Goal: Check status

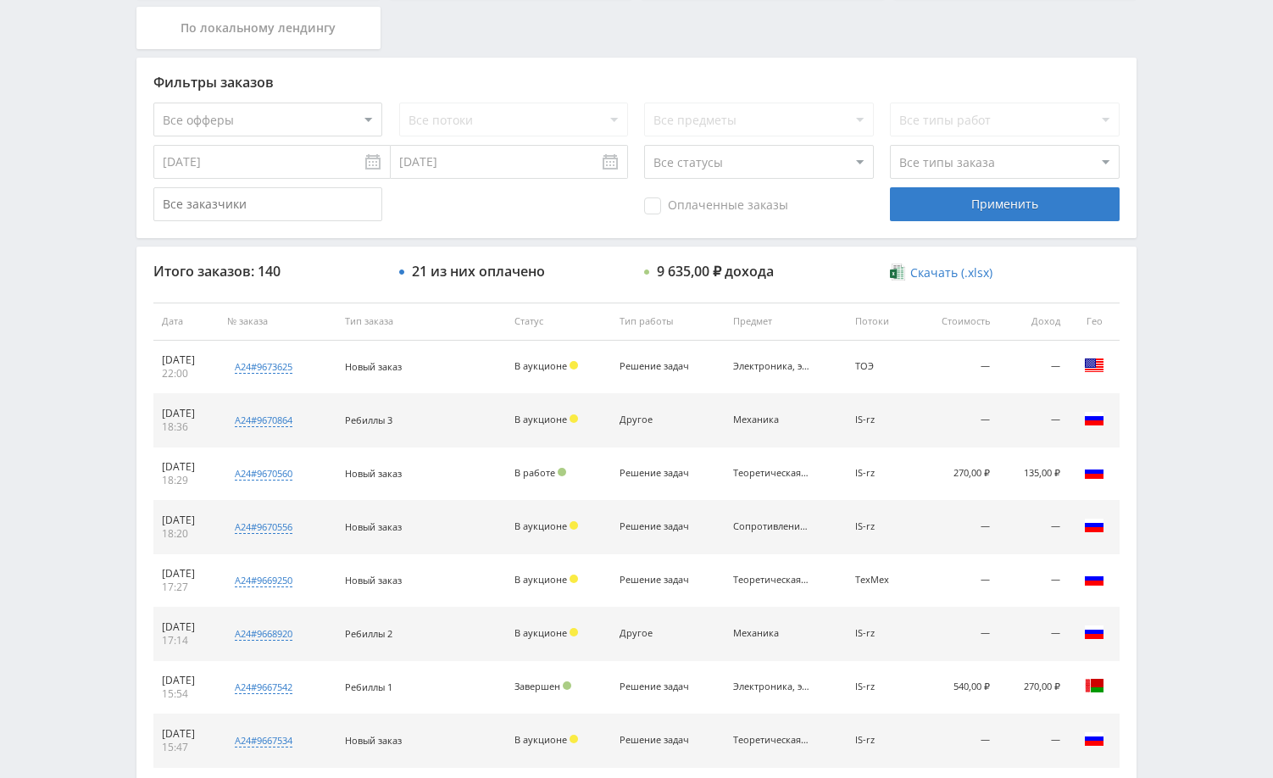
scroll to position [221, 0]
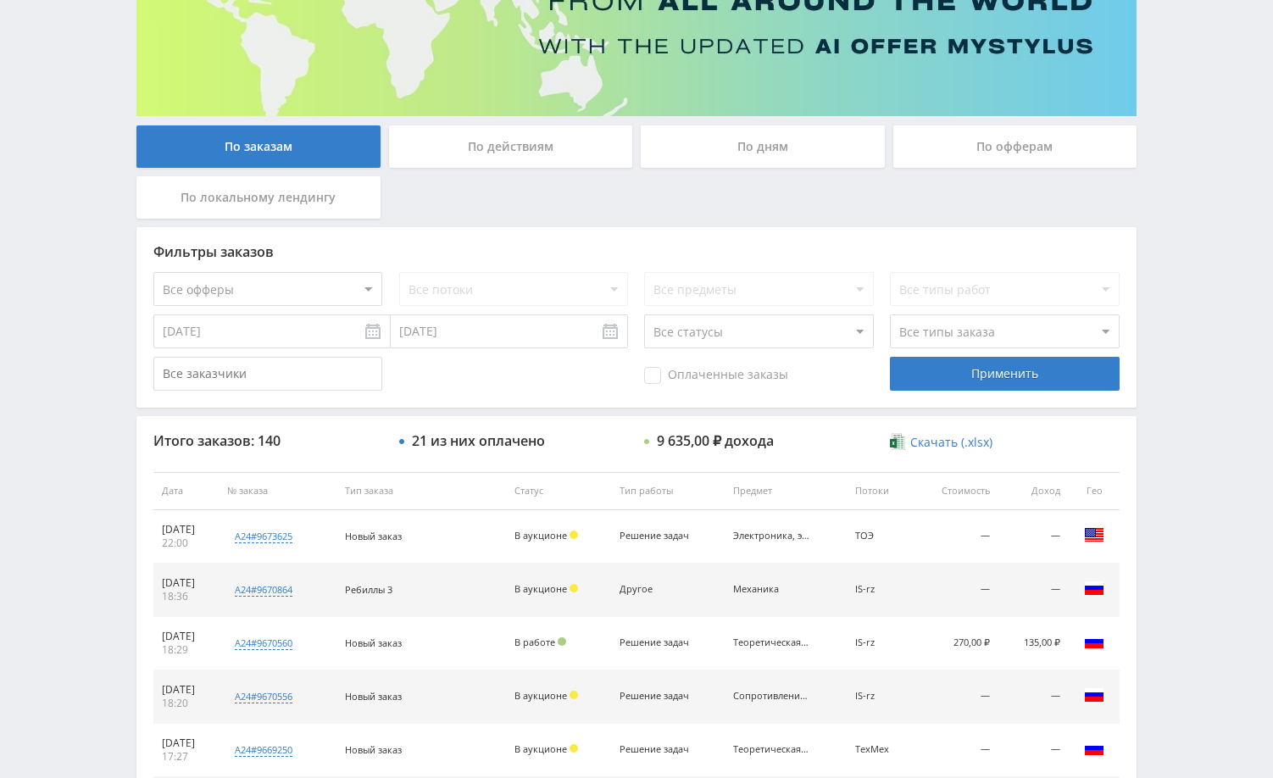
click at [330, 291] on select "Все офферы MyStylus MyStylus - Revshare Кэмп Studybay Автор24 Studybay [GEOGRAP…" at bounding box center [267, 289] width 229 height 34
select select "1"
click at [507, 287] on select "Все потоки DMLF default iS z iS RT17 Math rt17ru default vk vk-iS iS-1 test Dpr…" at bounding box center [513, 289] width 229 height 34
select select "2173057"
click at [399, 272] on select "Все потоки DMLF default iS z iS RT17 Math rt17ru default vk vk-iS iS-1 test Dpr…" at bounding box center [513, 289] width 229 height 34
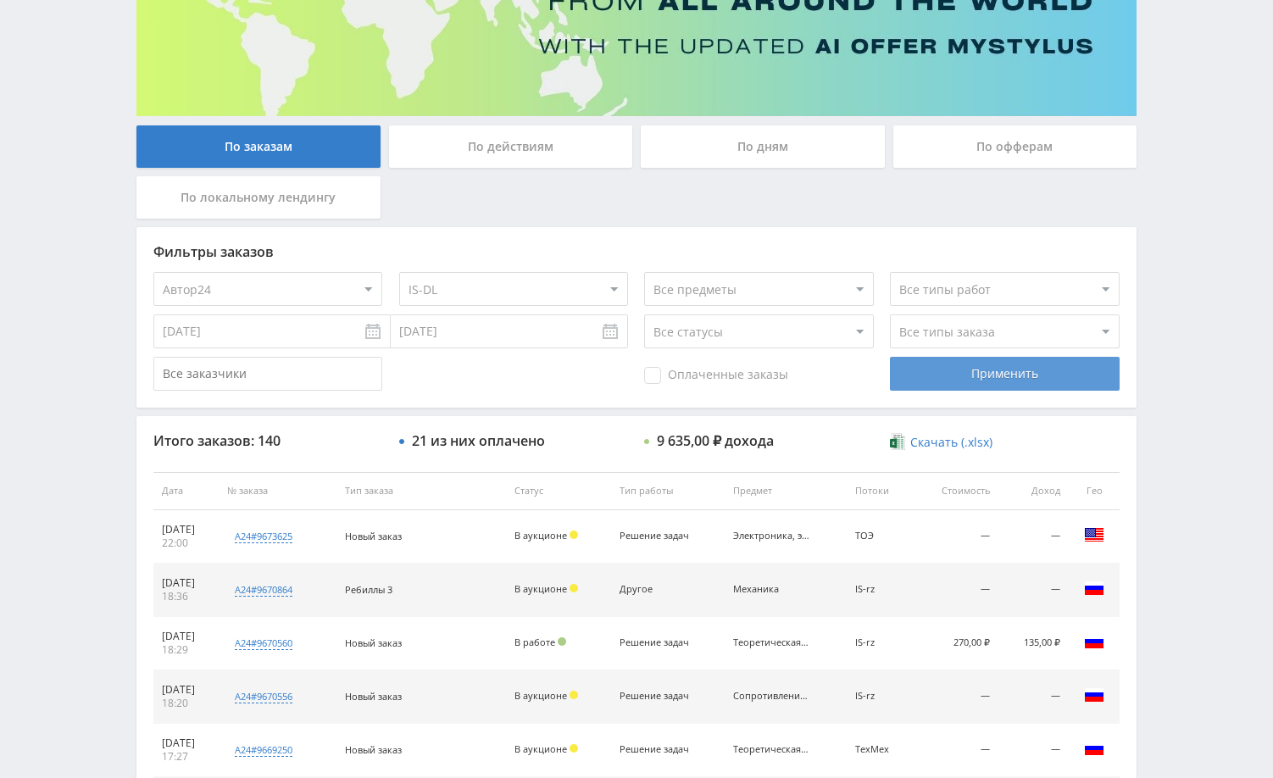
click at [1005, 363] on div "Применить" at bounding box center [1004, 374] width 229 height 34
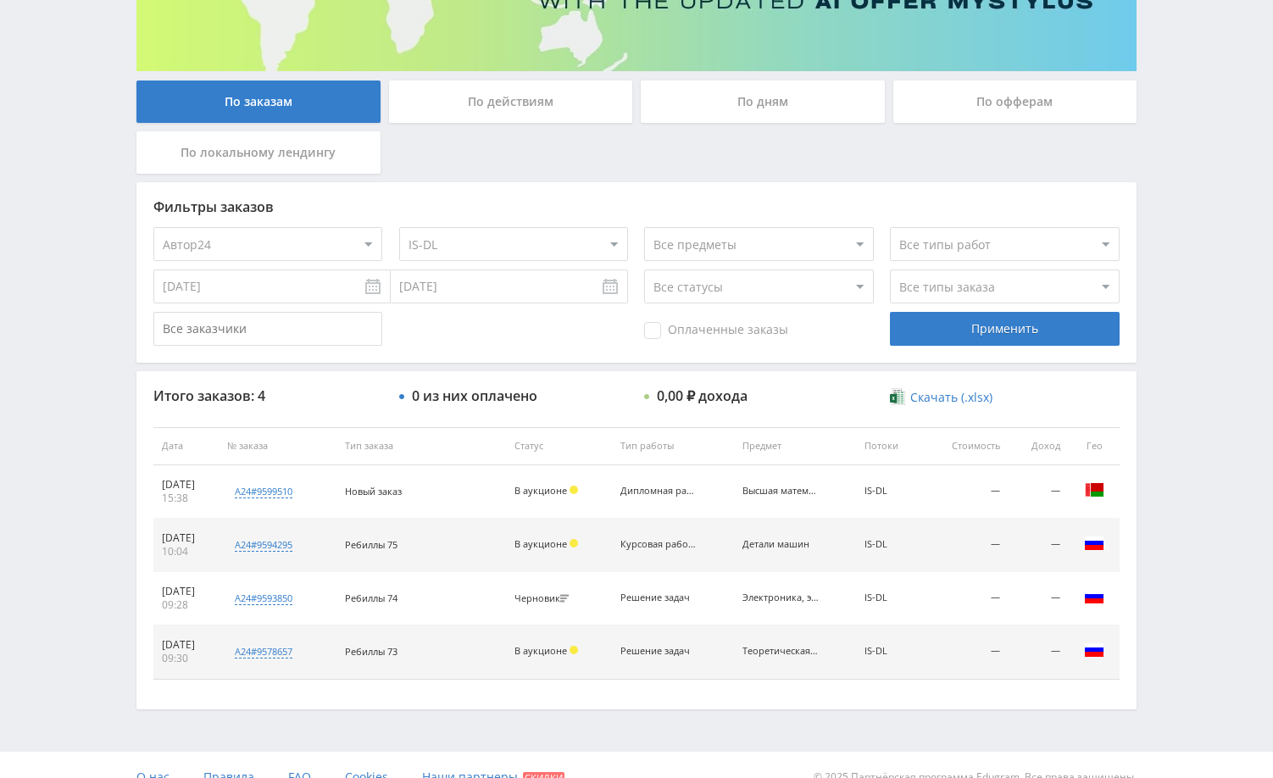
scroll to position [291, 0]
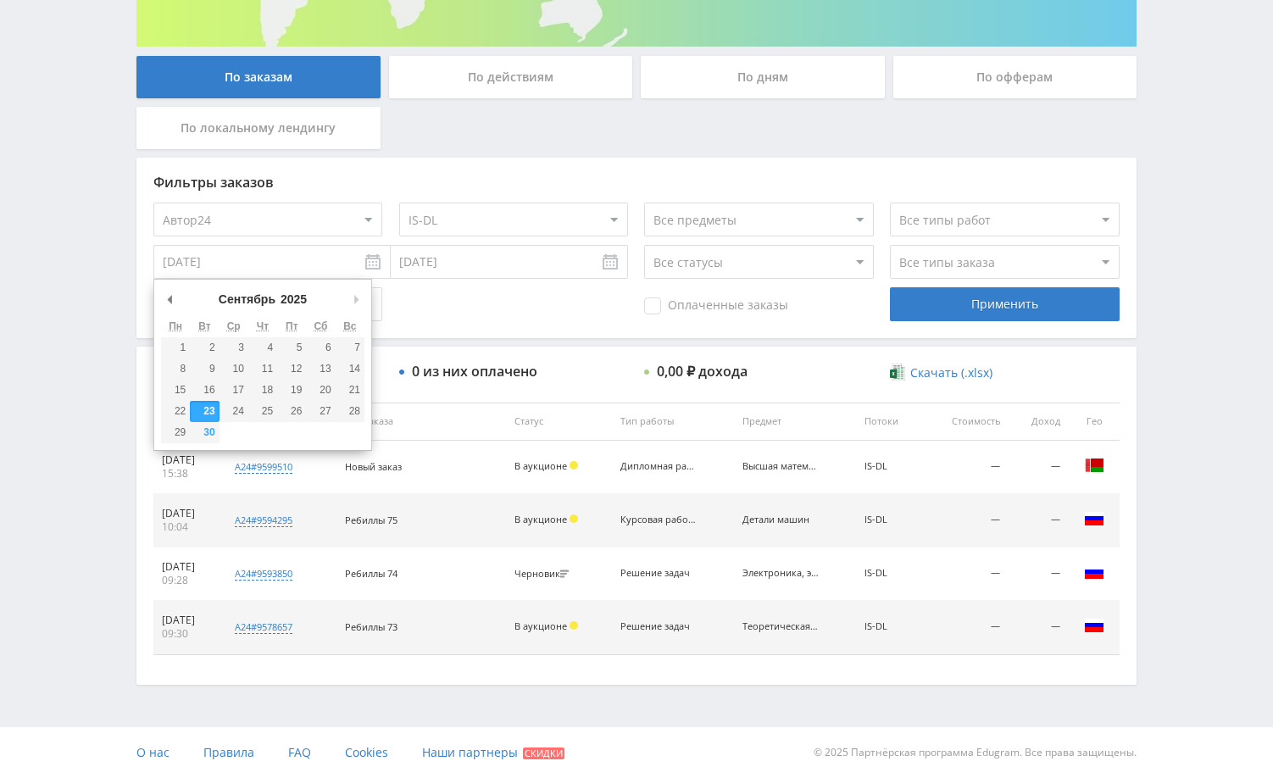
click at [341, 270] on input "[DATE]" at bounding box center [271, 262] width 237 height 34
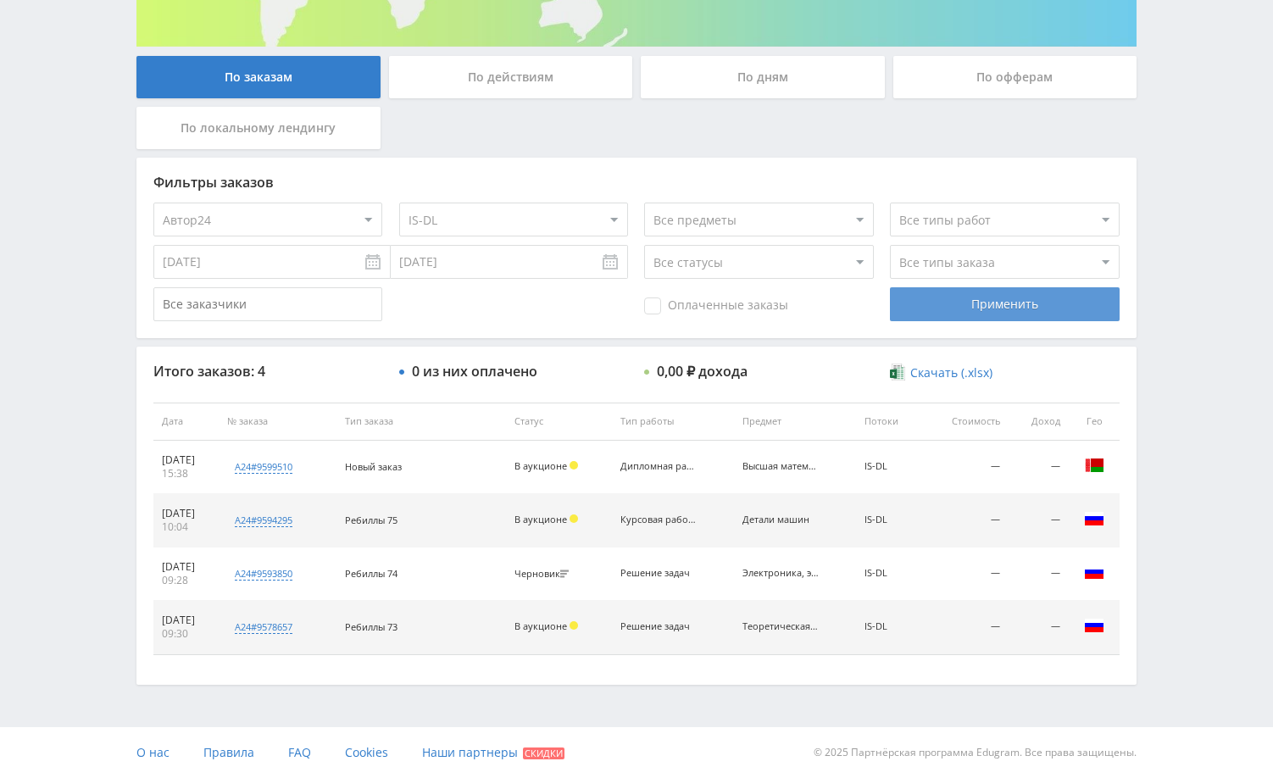
click at [945, 309] on div "Применить" at bounding box center [1004, 304] width 229 height 34
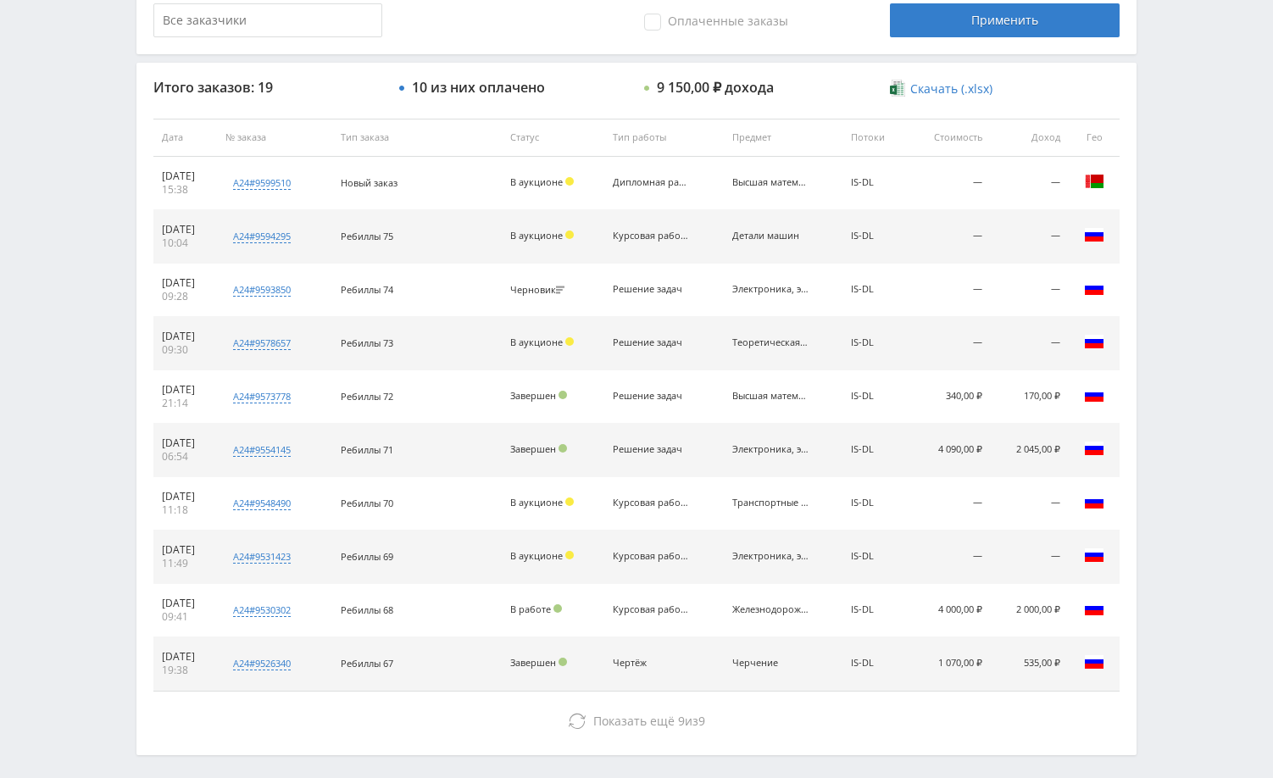
scroll to position [630, 0]
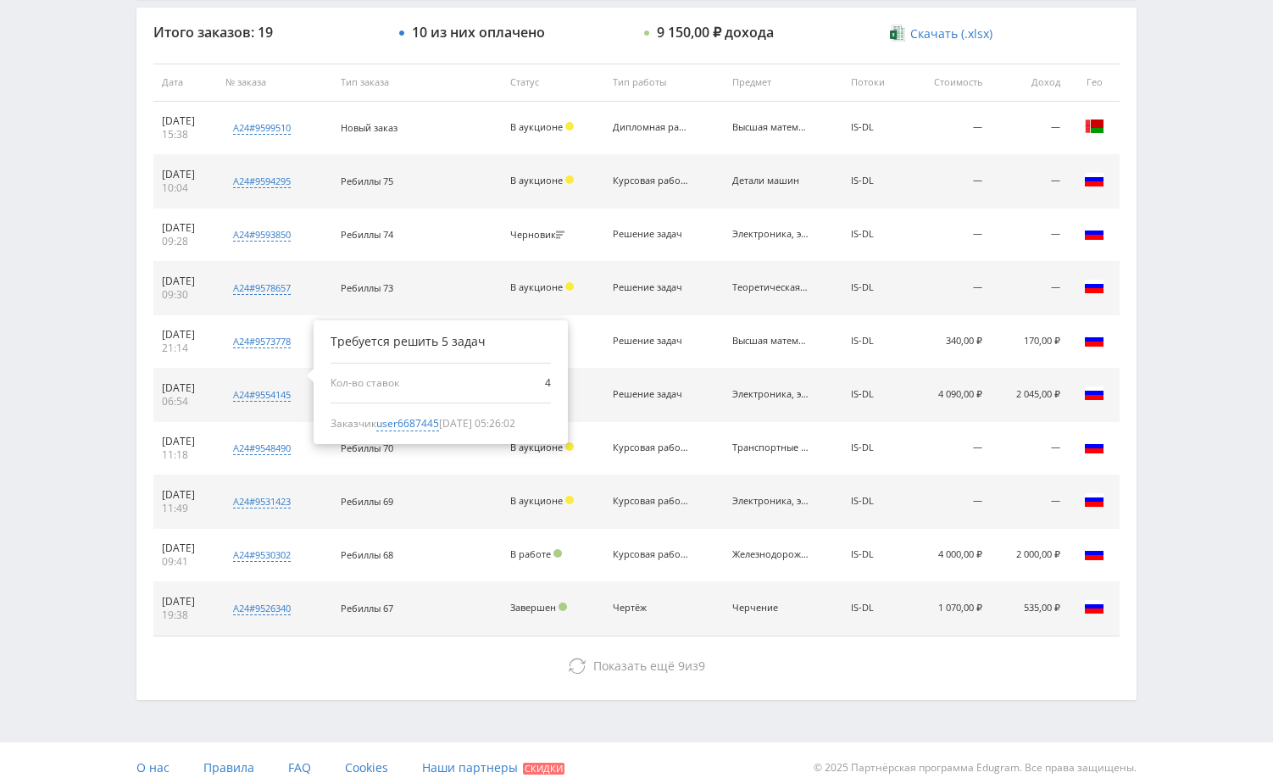
click at [455, 431] on div "Требуется решить 5 задач Кол-во ставок 4 Заказчик user6687445 23.09.2025 05:26:…" at bounding box center [441, 382] width 254 height 124
click at [439, 423] on span "user6687445" at bounding box center [407, 423] width 63 height 15
type input "01.09.2024"
type input "user6687445"
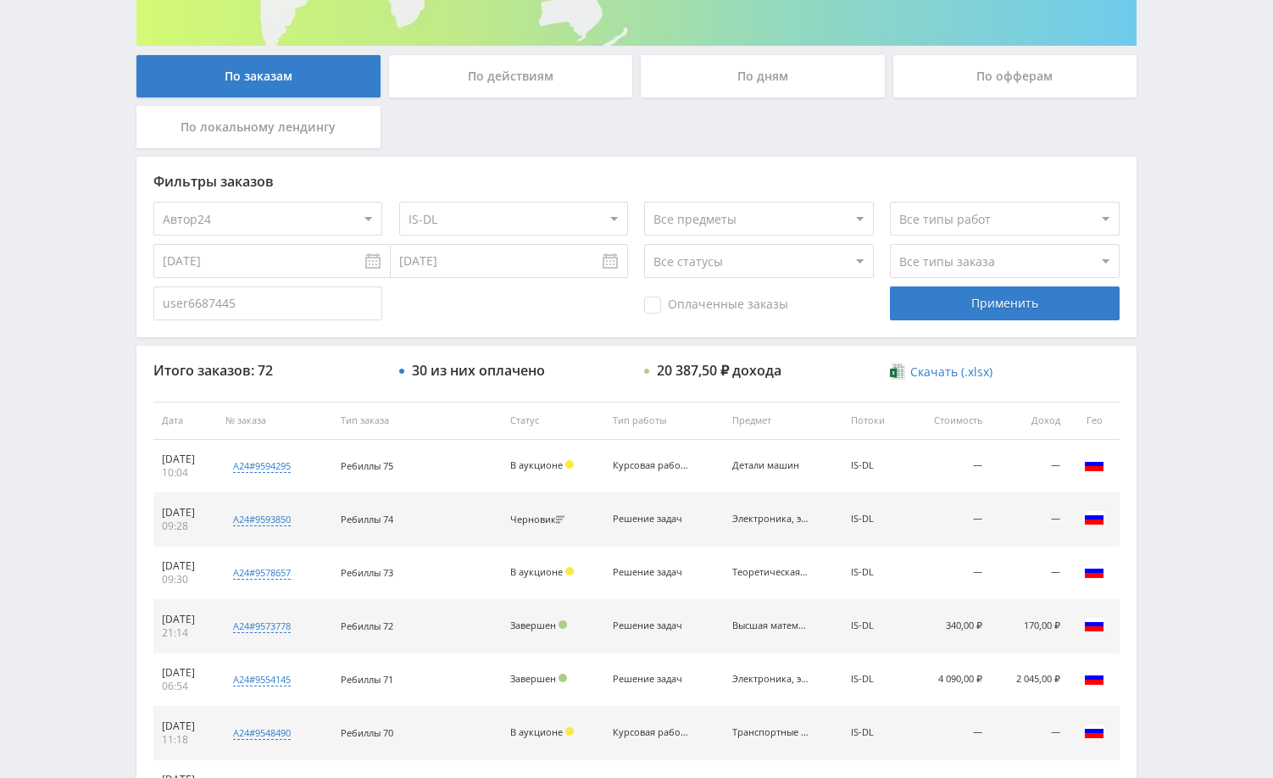
scroll to position [291, 0]
click at [342, 261] on input "01.09.2024" at bounding box center [271, 262] width 237 height 34
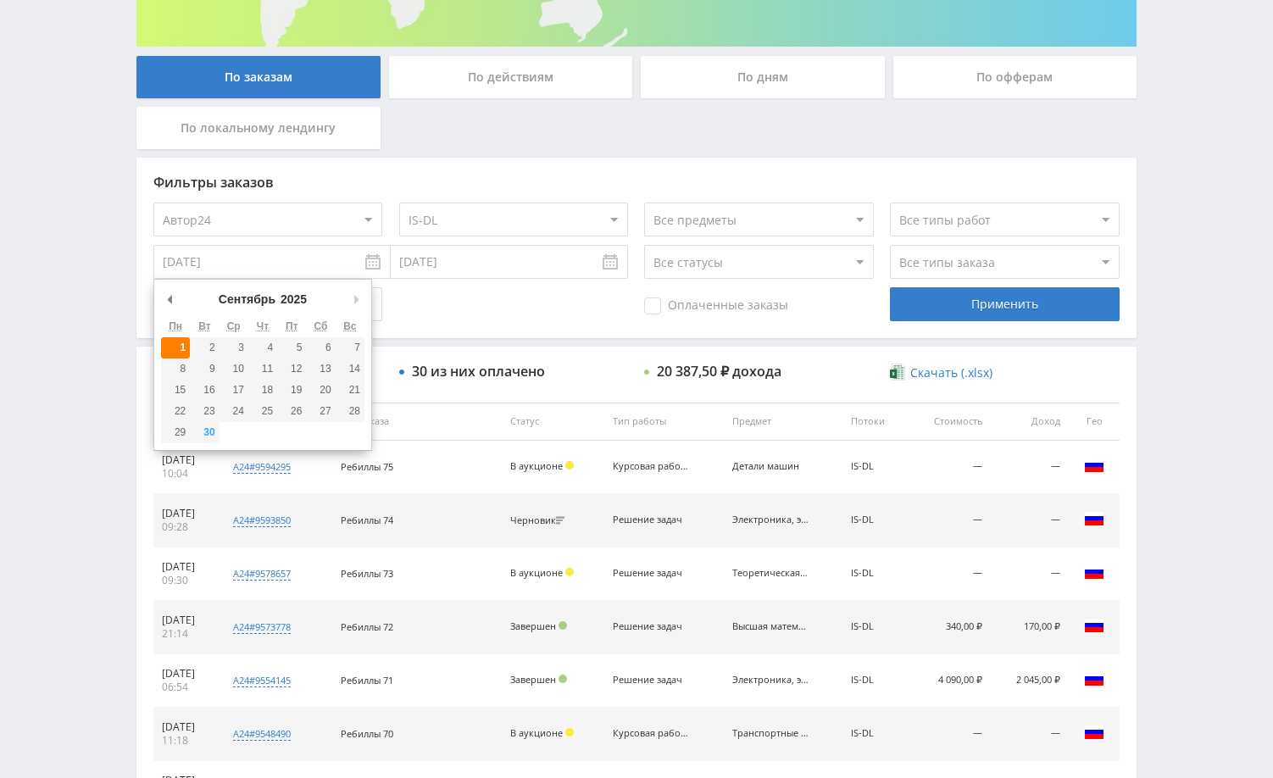
type input "01.09.2025"
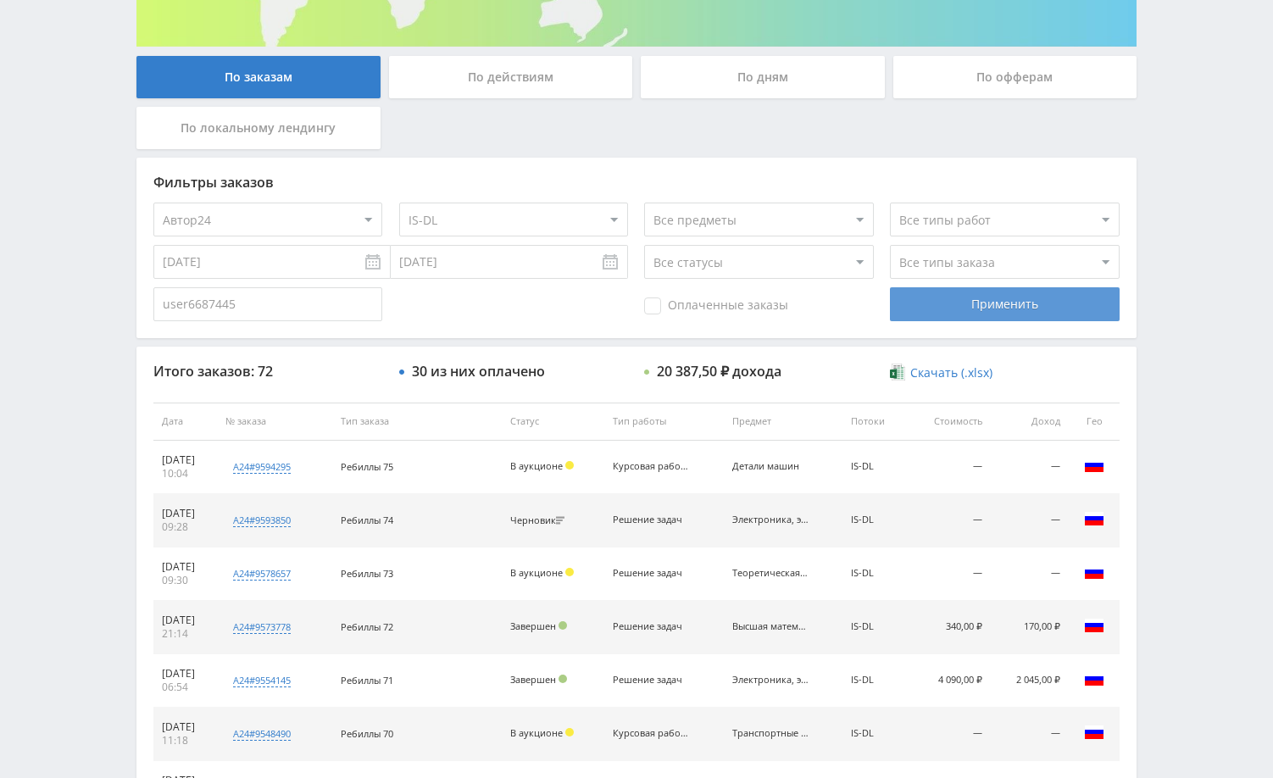
click at [973, 311] on div "Применить" at bounding box center [1004, 304] width 229 height 34
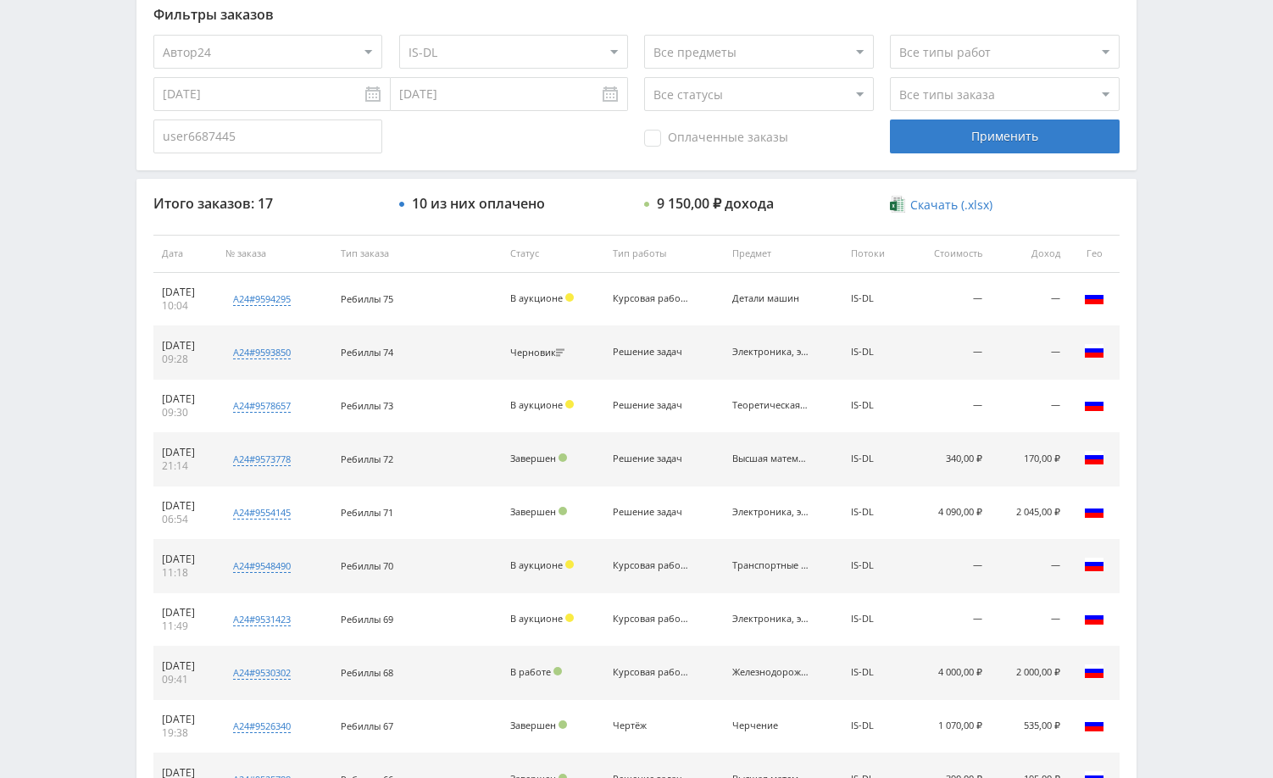
scroll to position [460, 0]
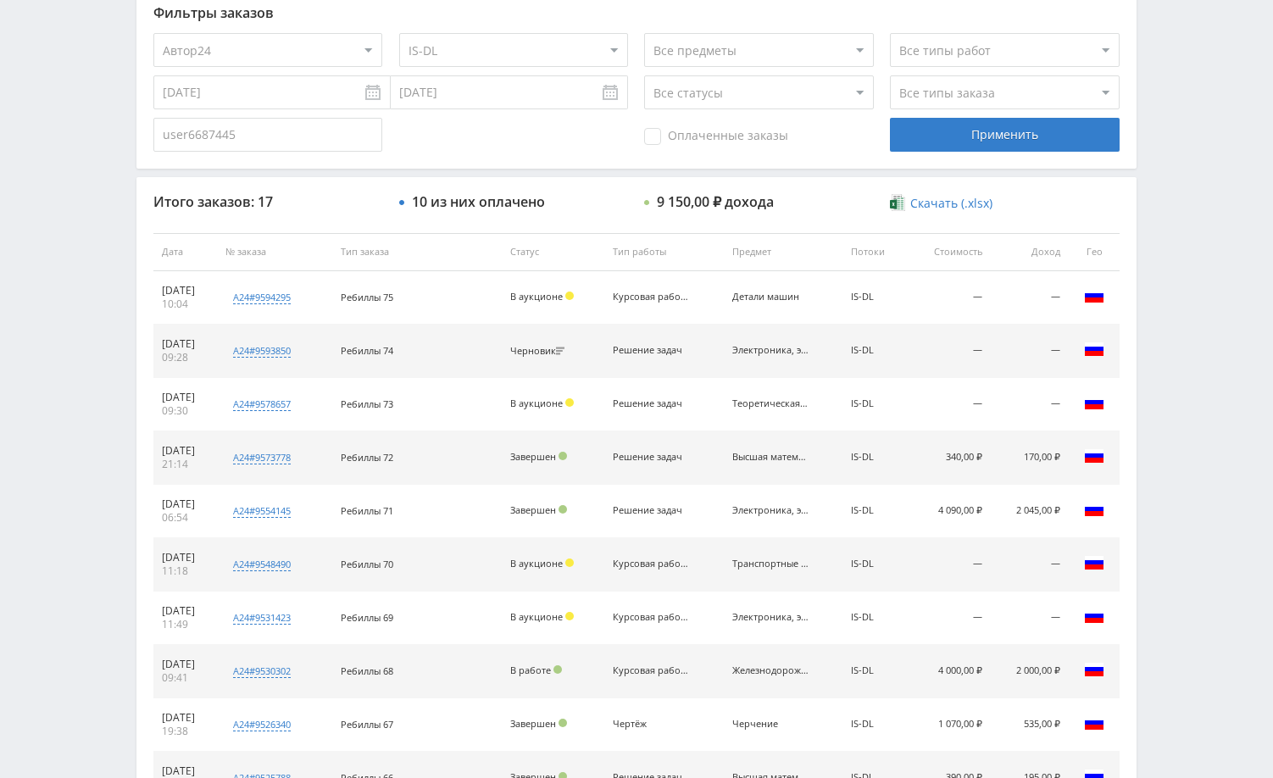
click at [1186, 236] on div "Telegram-канал Инструменты База знаний Ваш менеджер: Alex Alex Online @edugram_…" at bounding box center [636, 251] width 1273 height 1423
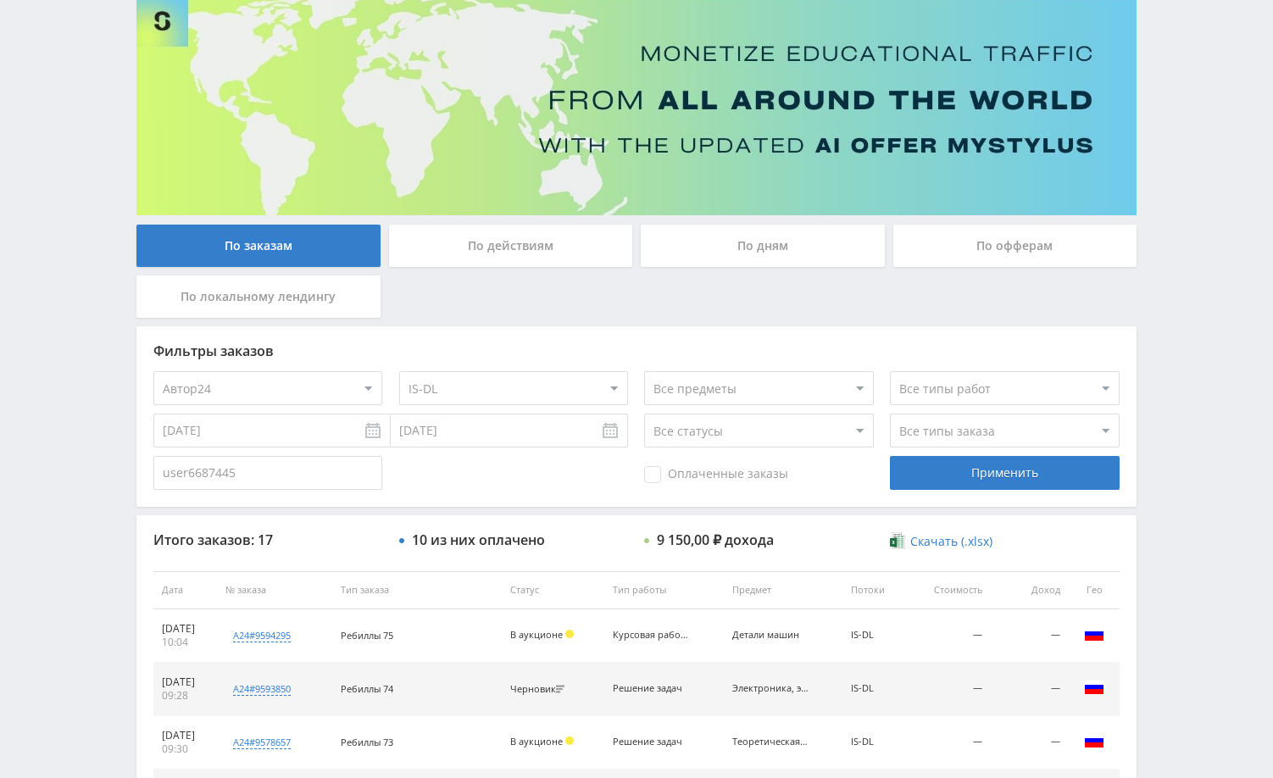
scroll to position [121, 0]
click at [775, 255] on div "По дням" at bounding box center [763, 246] width 244 height 42
click at [0, 0] on input "По дням" at bounding box center [0, 0] width 0 height 0
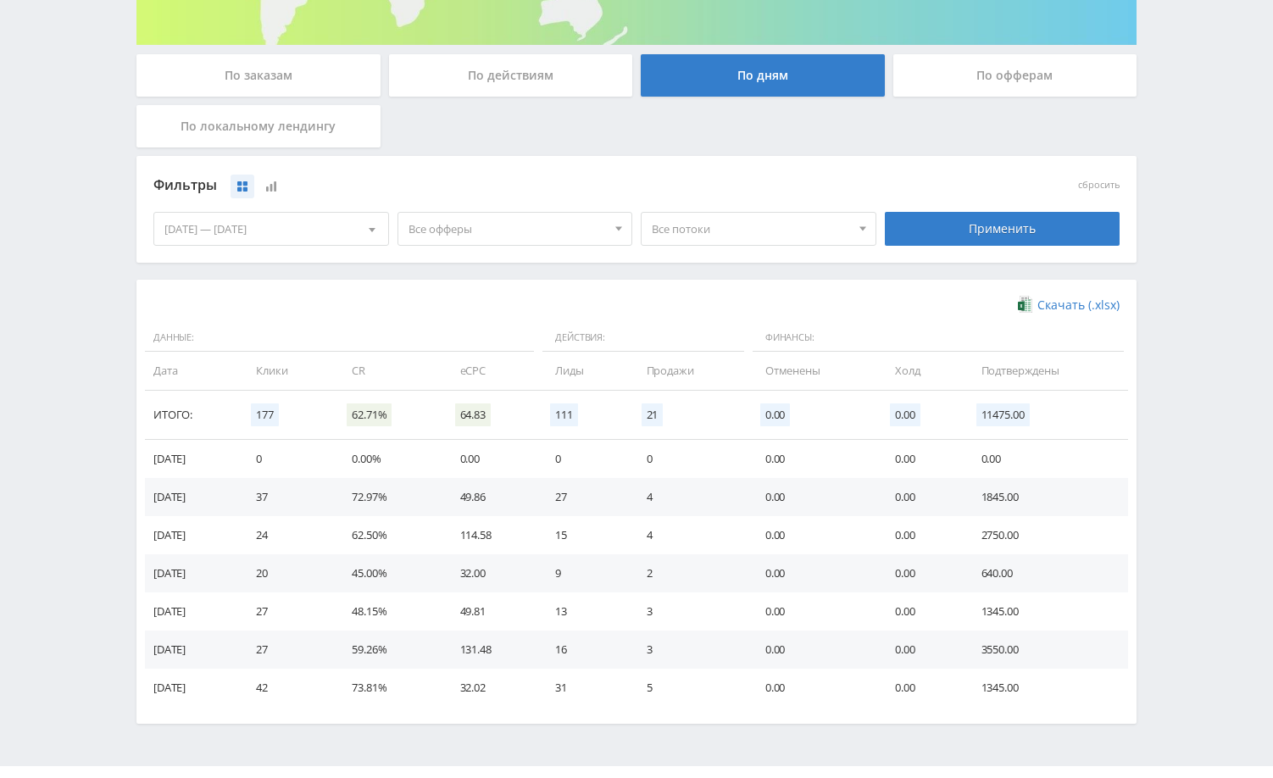
scroll to position [331, 0]
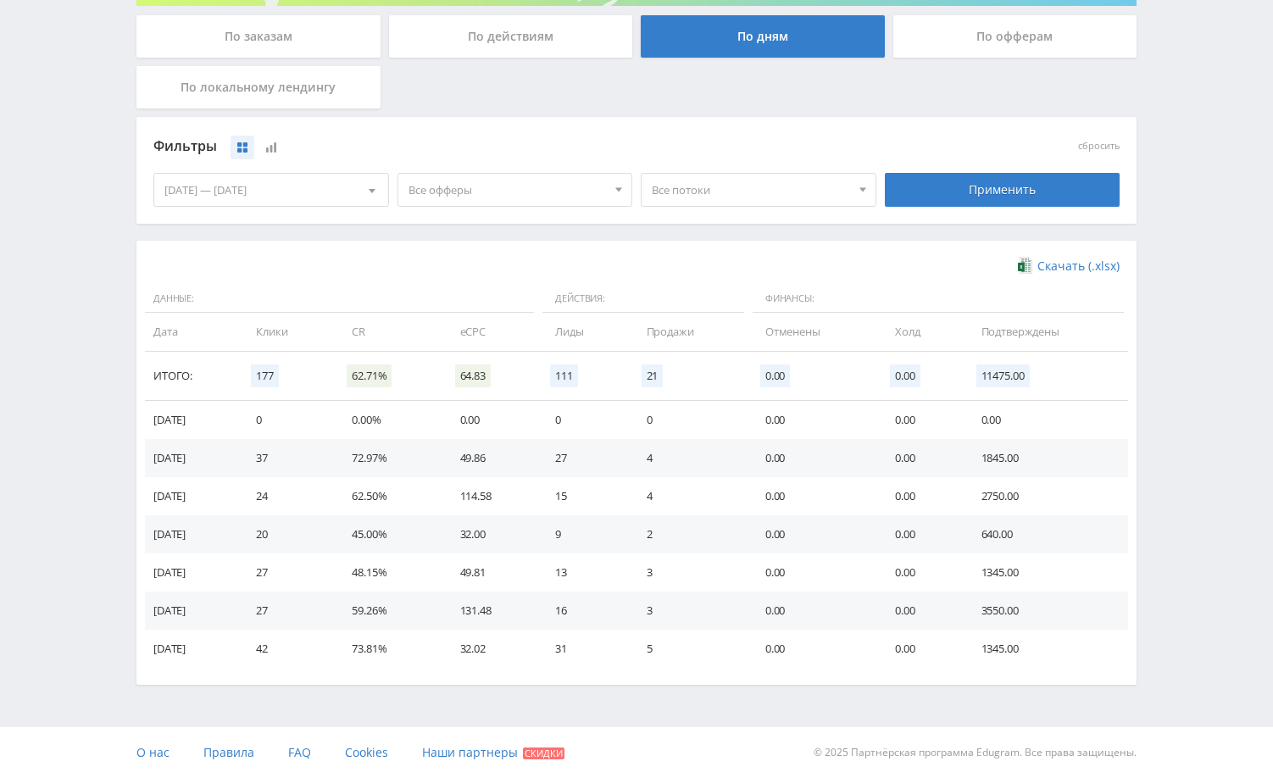
click at [304, 192] on div "24.09.2025 — 30.09.2025" at bounding box center [271, 190] width 234 height 32
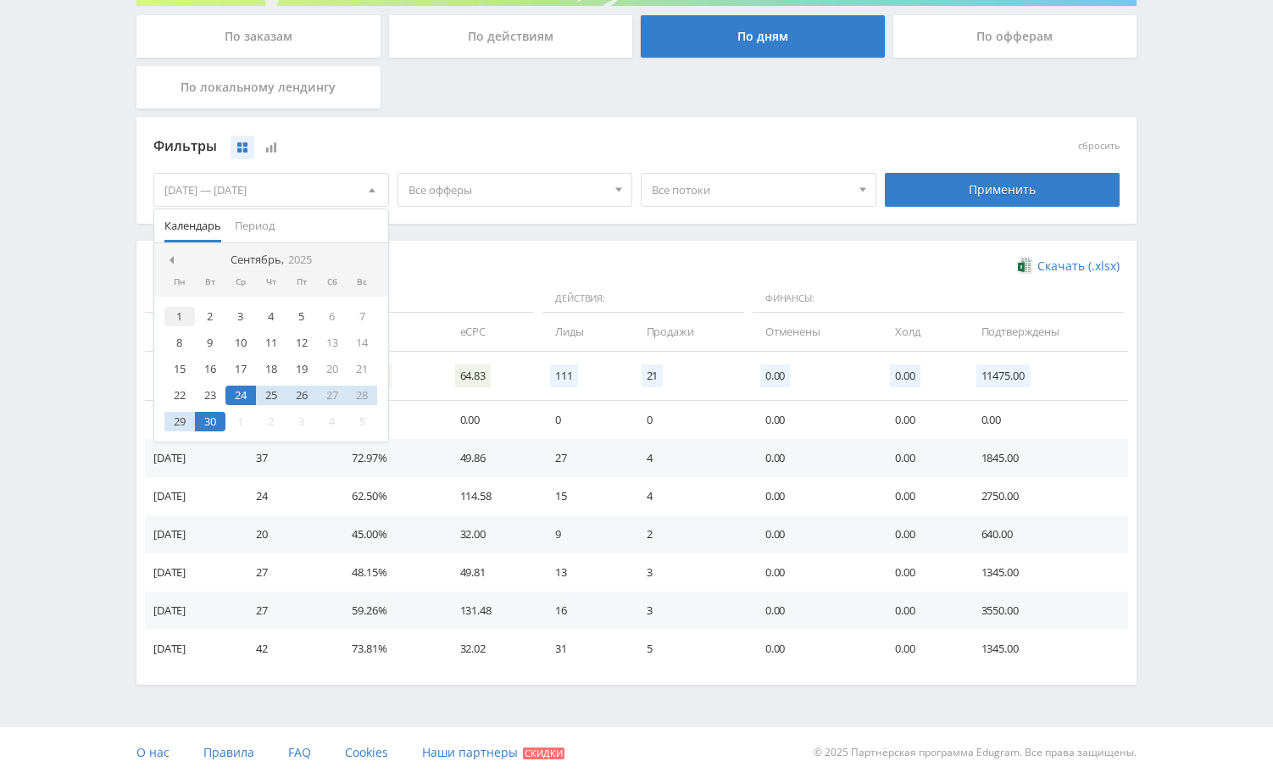
click at [180, 316] on div "1" at bounding box center [179, 316] width 31 height 19
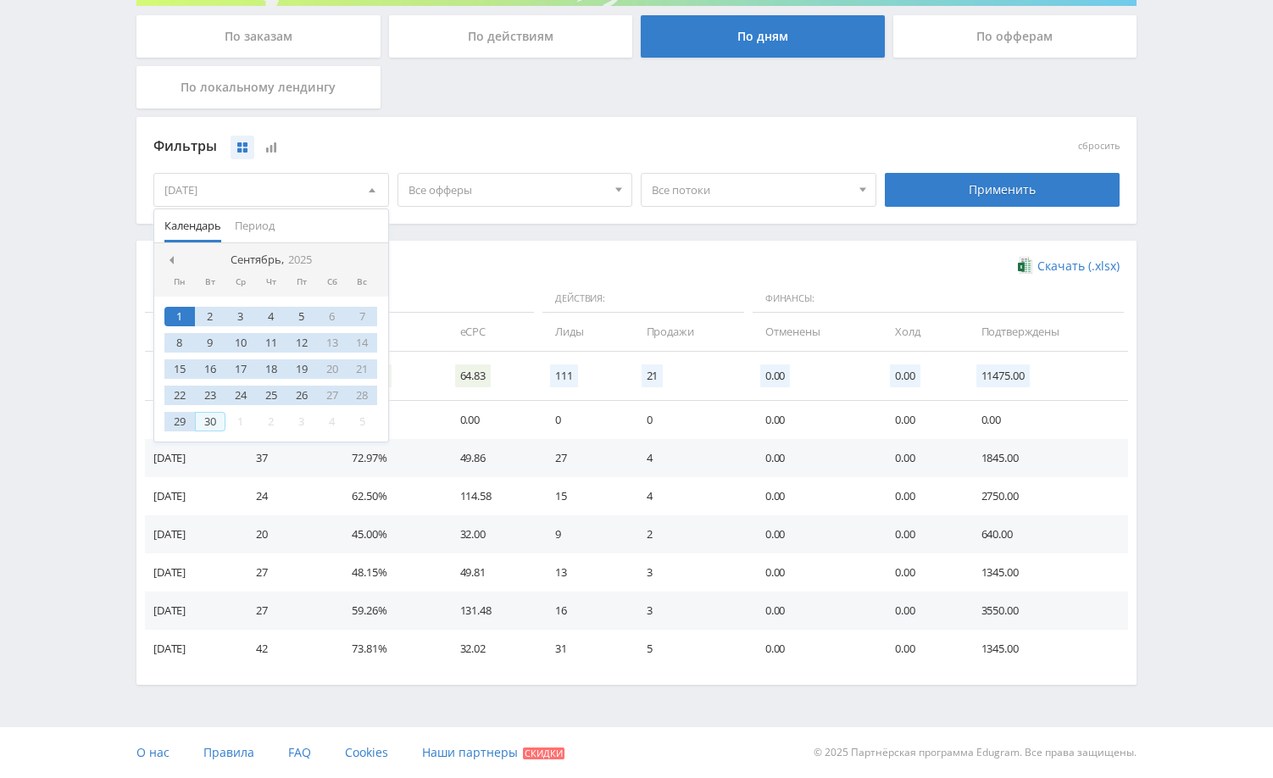
click at [211, 424] on div "30" at bounding box center [210, 421] width 31 height 19
click at [928, 195] on div "Применить" at bounding box center [1003, 190] width 236 height 34
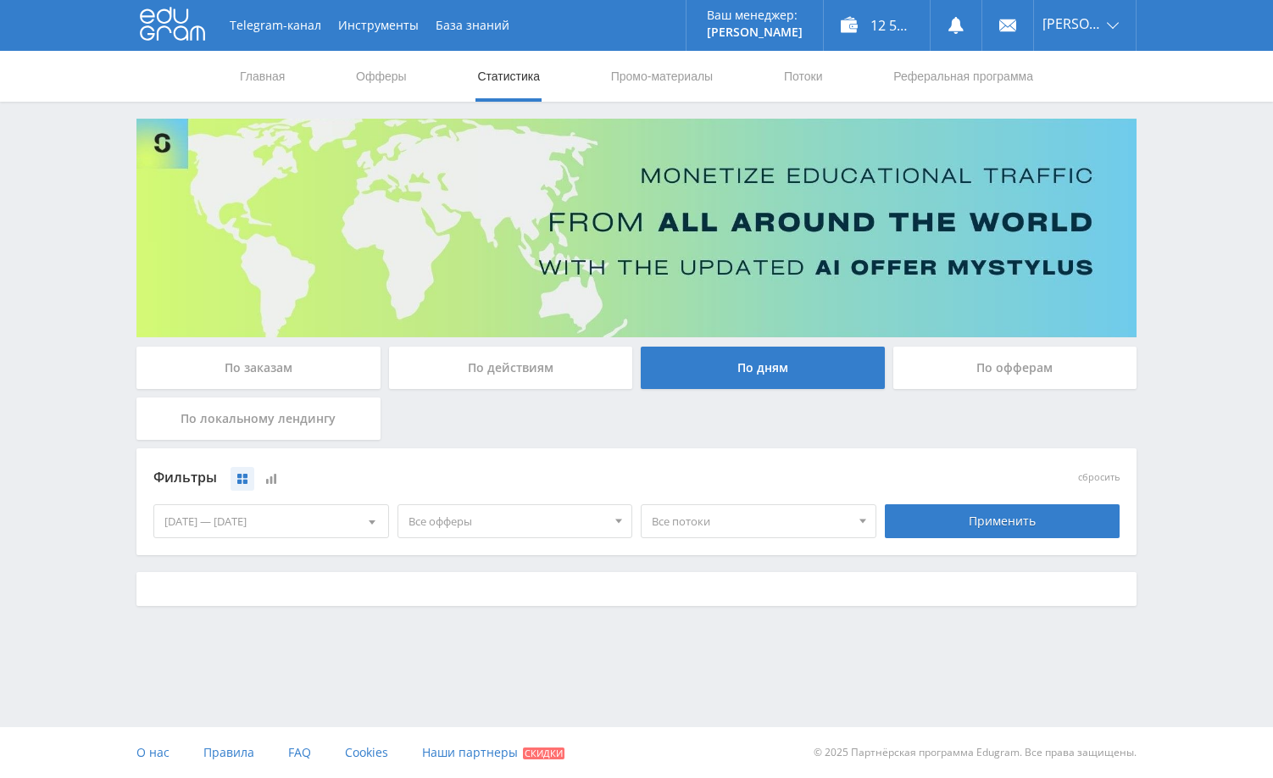
scroll to position [0, 0]
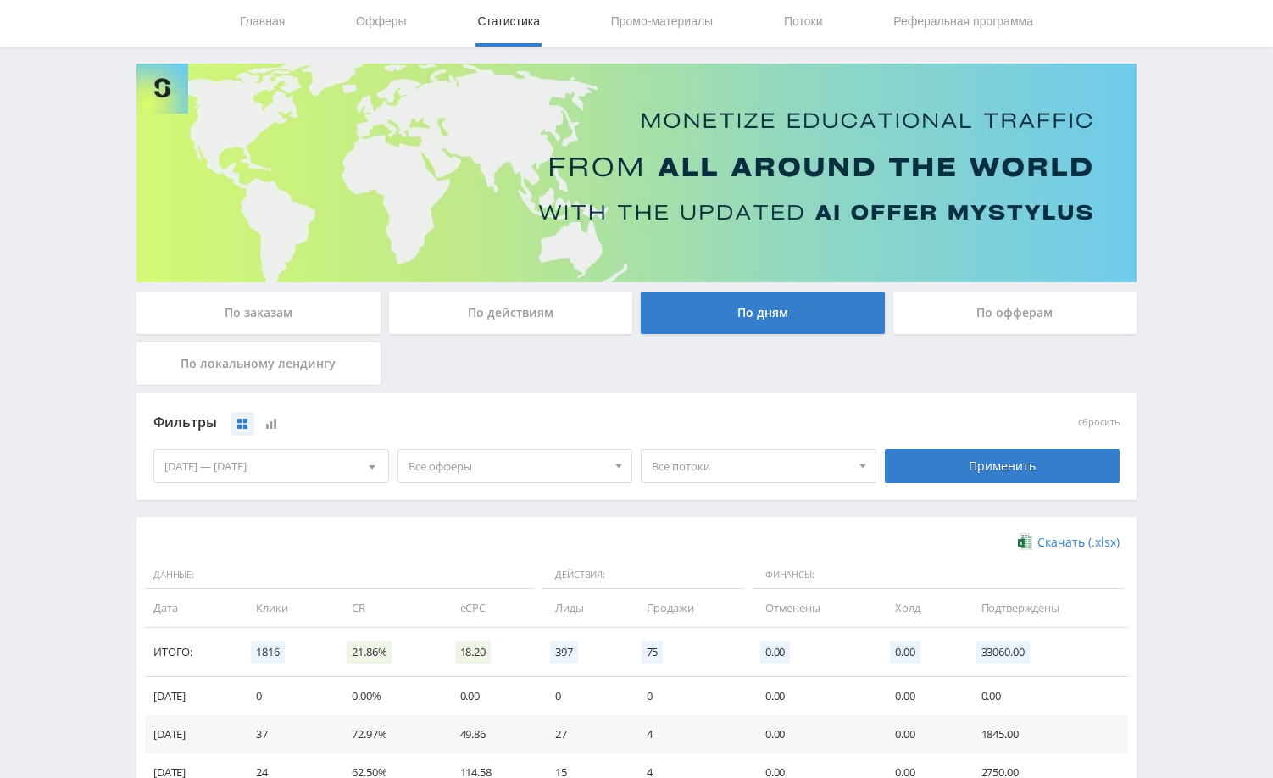
scroll to position [85, 0]
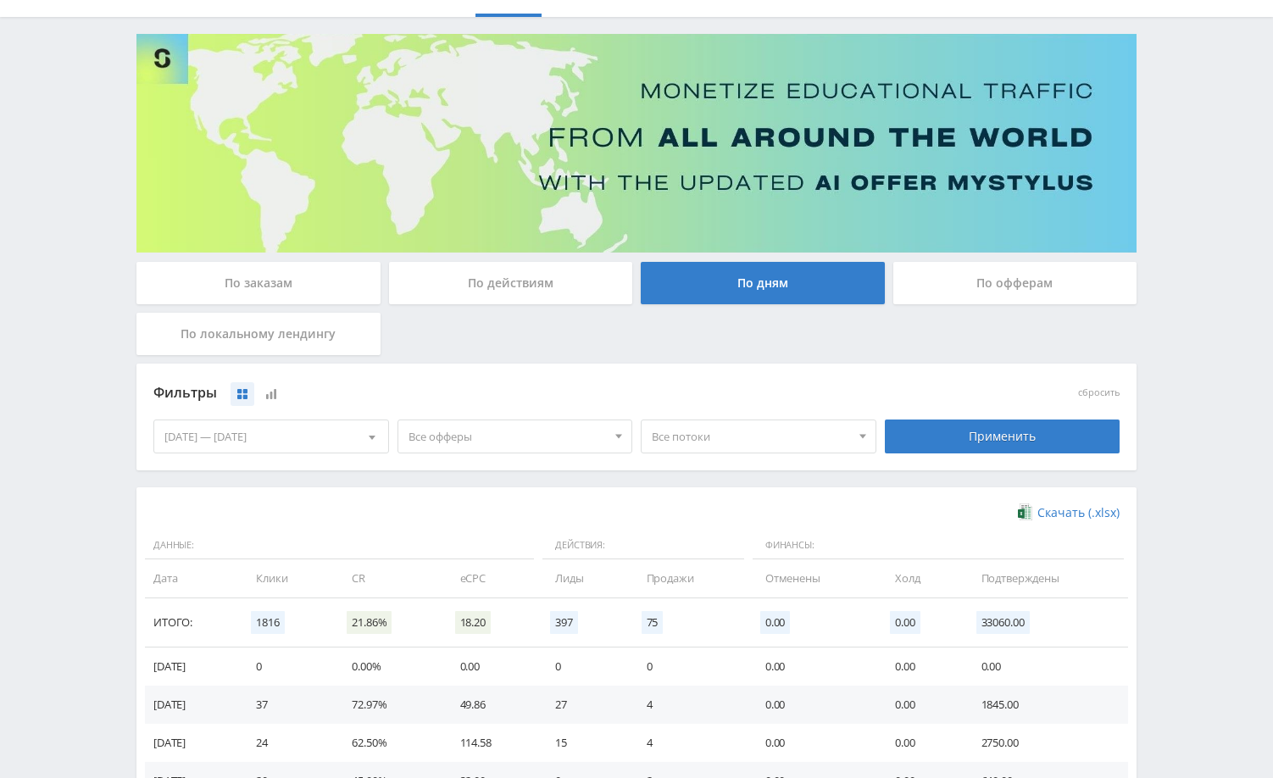
click at [1191, 179] on div "Telegram-канал Инструменты База знаний Ваш менеджер: Alex Alex Online @edugram_…" at bounding box center [636, 743] width 1273 height 1657
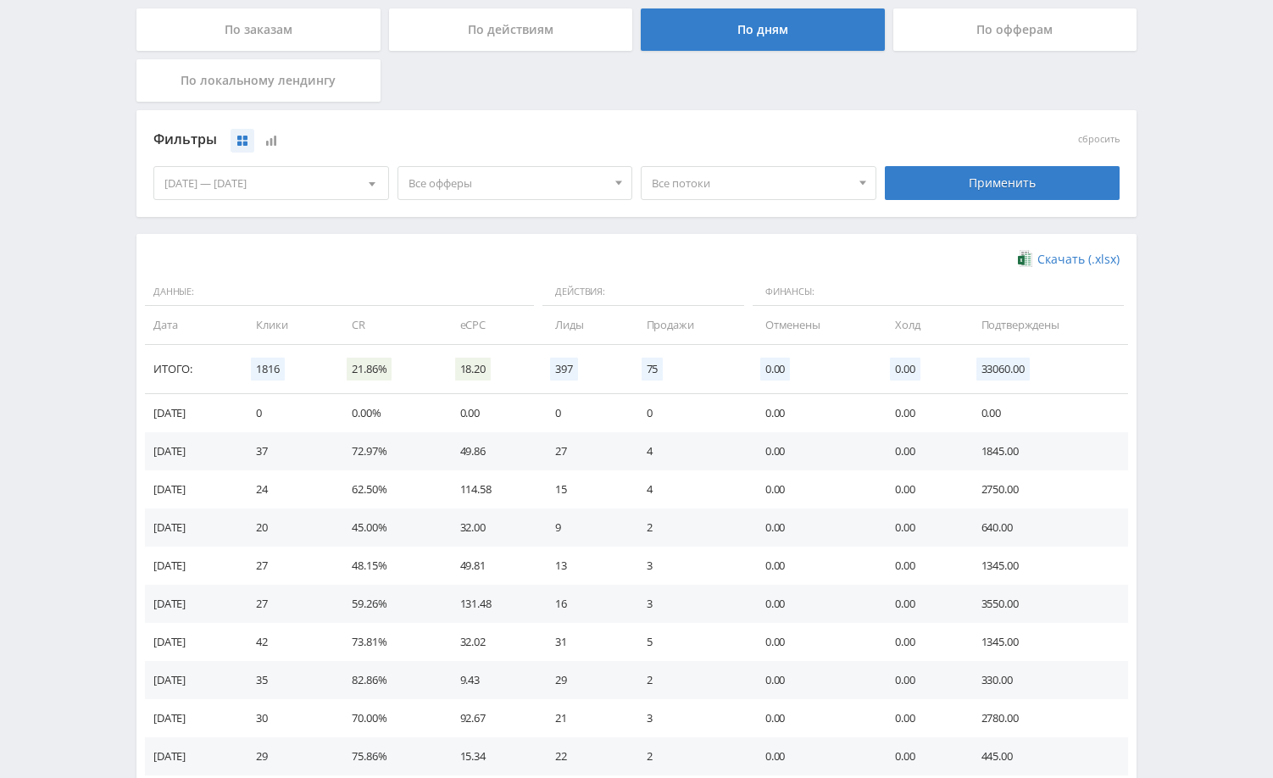
scroll to position [339, 0]
click at [1194, 340] on div "Telegram-канал Инструменты База знаний Ваш менеджер: Alex Alex Online @edugram_…" at bounding box center [636, 489] width 1273 height 1657
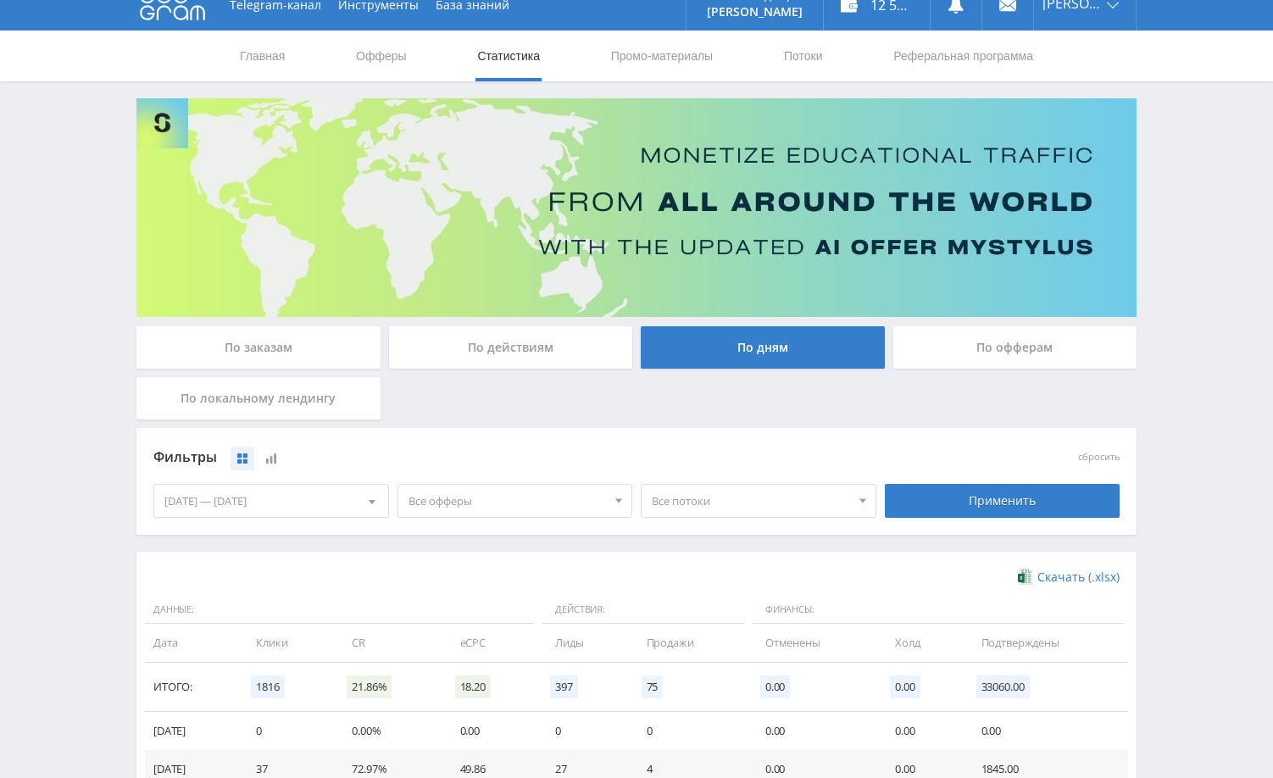
scroll to position [0, 0]
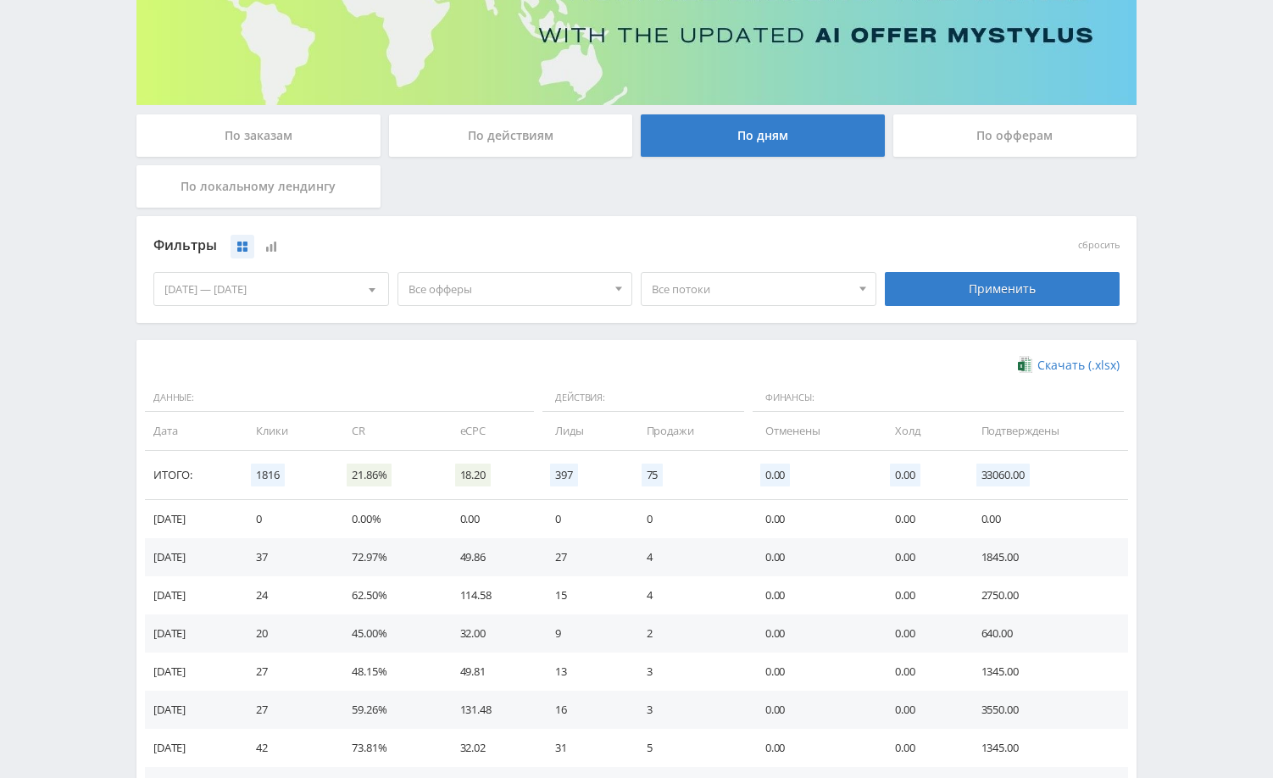
scroll to position [254, 0]
